Goal: Task Accomplishment & Management: Manage account settings

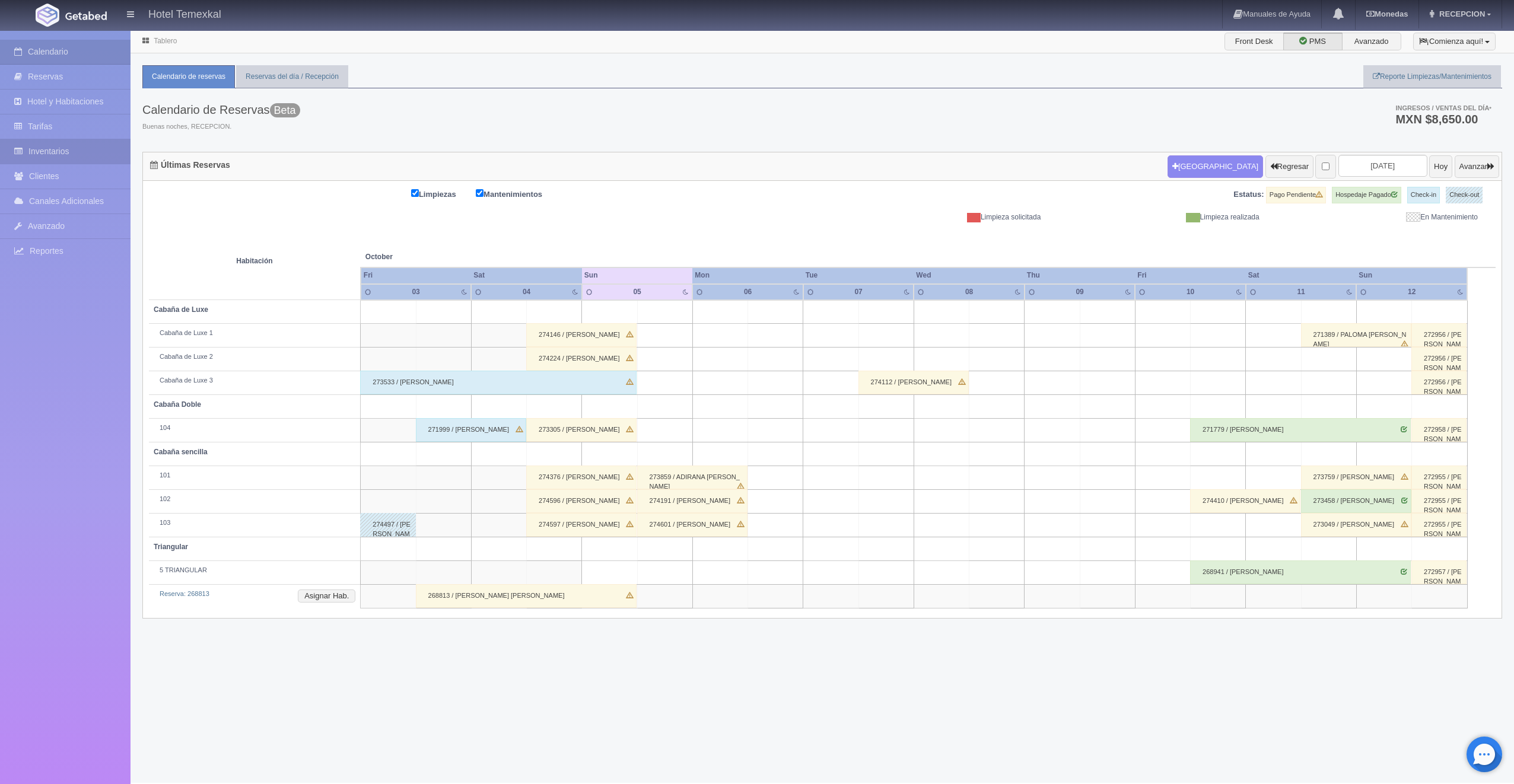
click at [60, 145] on link "Inventarios" at bounding box center [65, 151] width 131 height 24
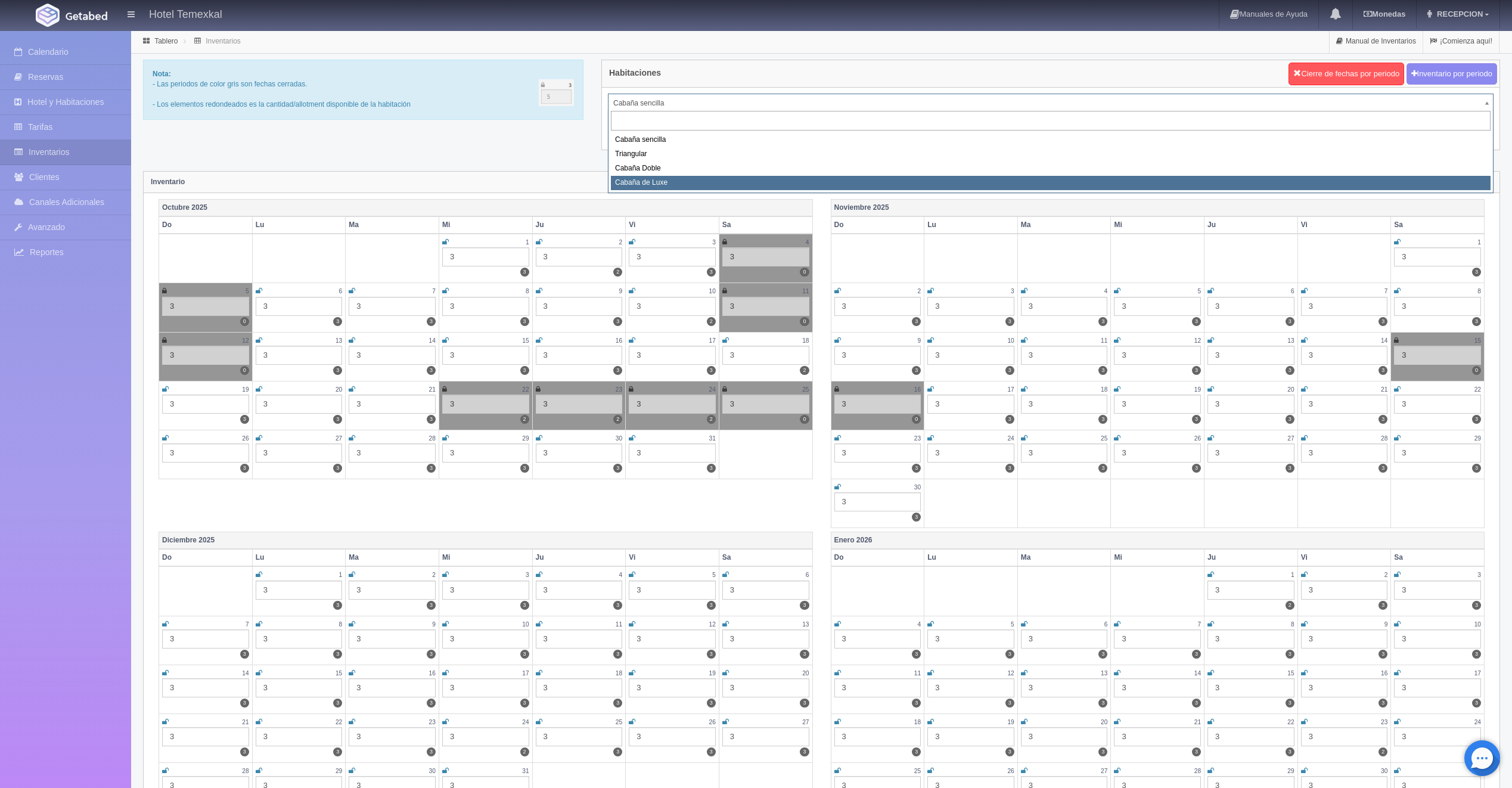
select select "2121"
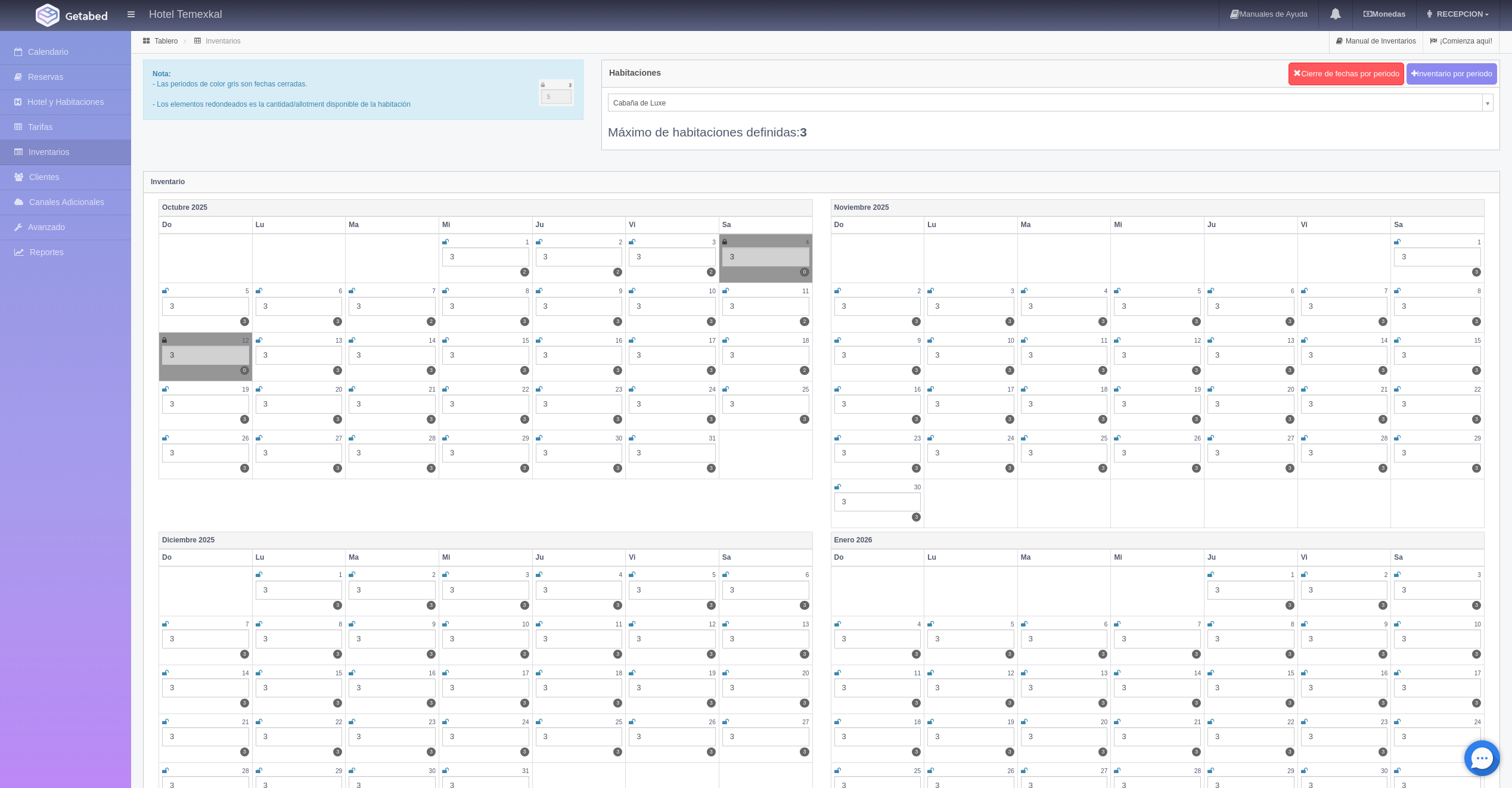
click at [164, 291] on icon at bounding box center [166, 291] width 7 height 7
